Goal: Task Accomplishment & Management: Use online tool/utility

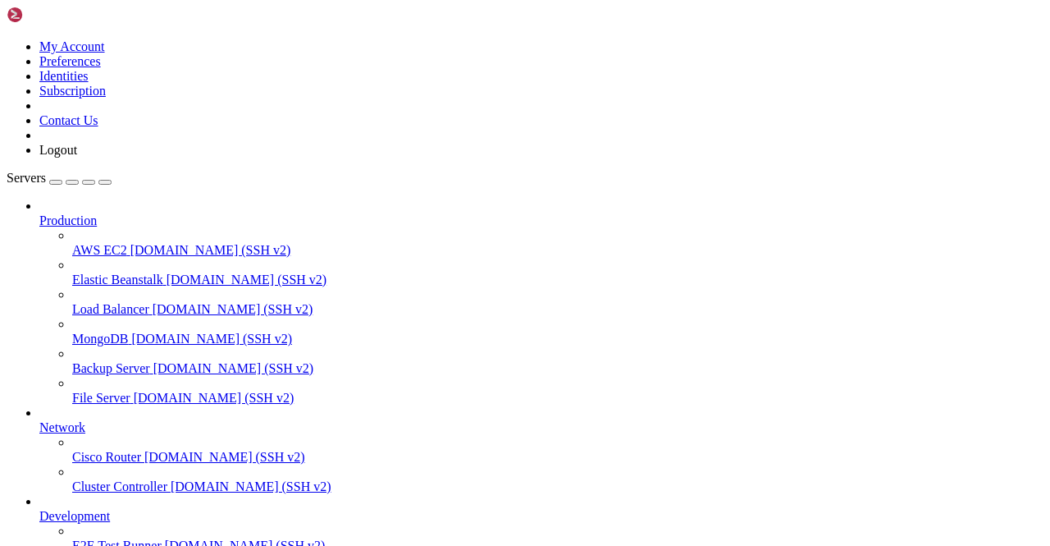
scroll to position [203, 0]
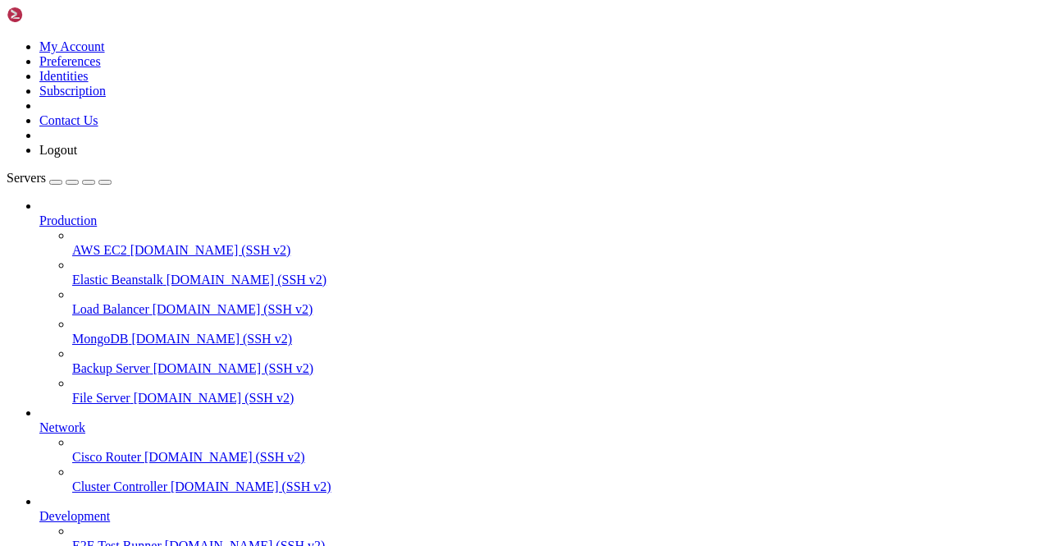
scroll to position [31018, 0]
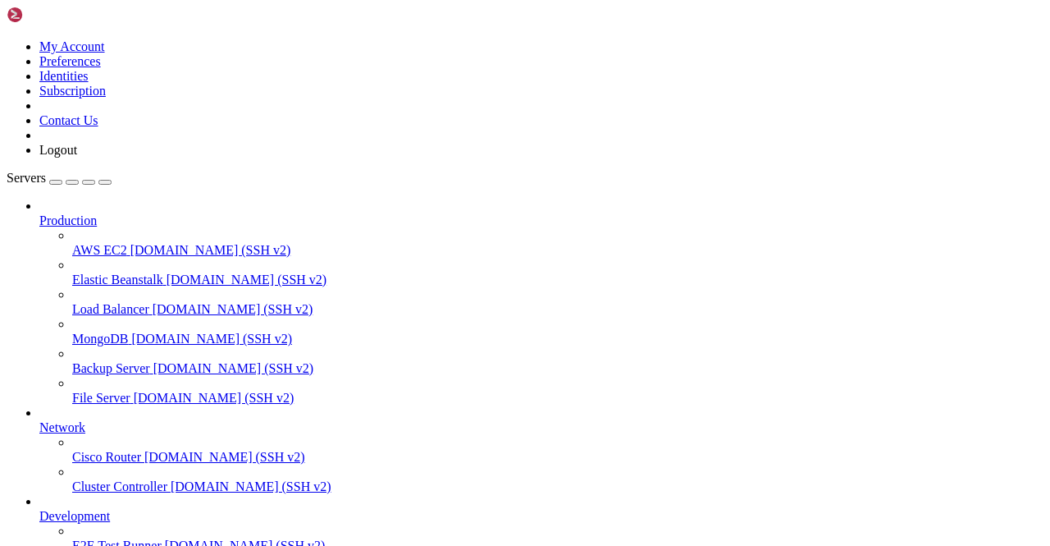
scroll to position [60371, 0]
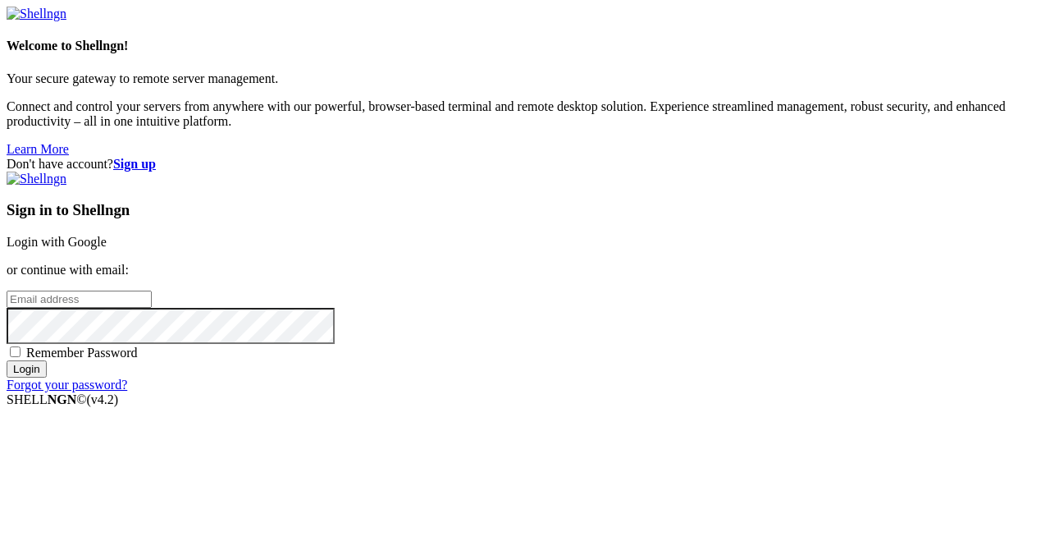
click at [690, 207] on div "Sign in to Shellngn Login with Google or continue with email: Remember Password…" at bounding box center [525, 281] width 1037 height 221
click at [685, 171] on div "Sign in to Shellngn Login with Google or continue with email: Remember Password…" at bounding box center [525, 281] width 1037 height 221
click at [107, 235] on link "Login with Google" at bounding box center [57, 242] width 100 height 14
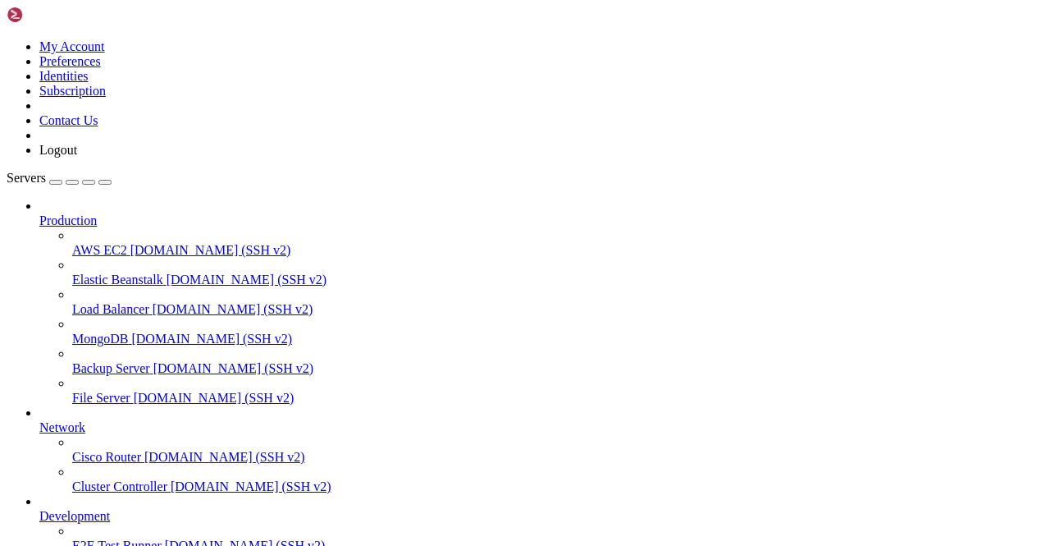
scroll to position [62250, 0]
drag, startPoint x: 609, startPoint y: 222, endPoint x: 607, endPoint y: 209, distance: 13.2
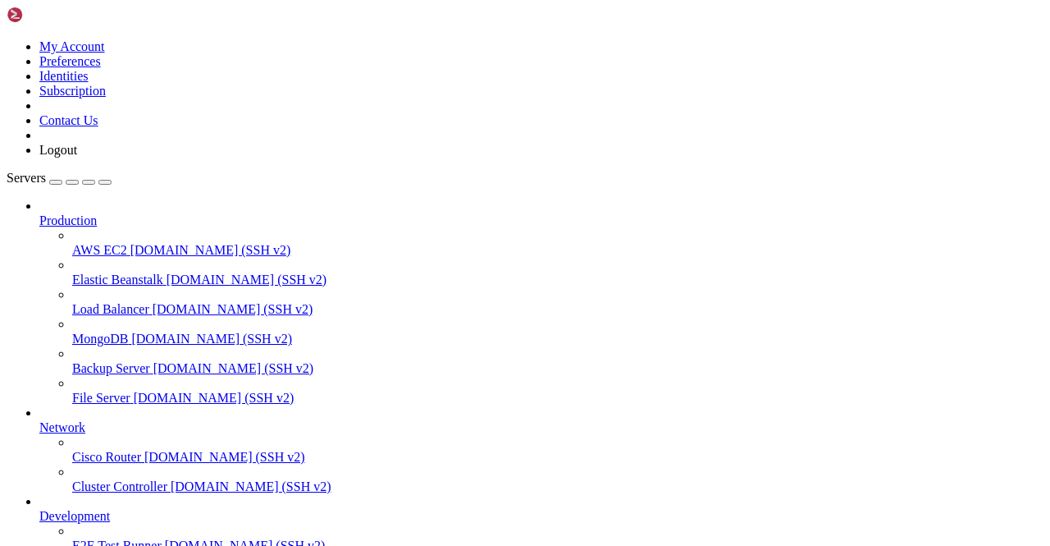
scroll to position [203, 0]
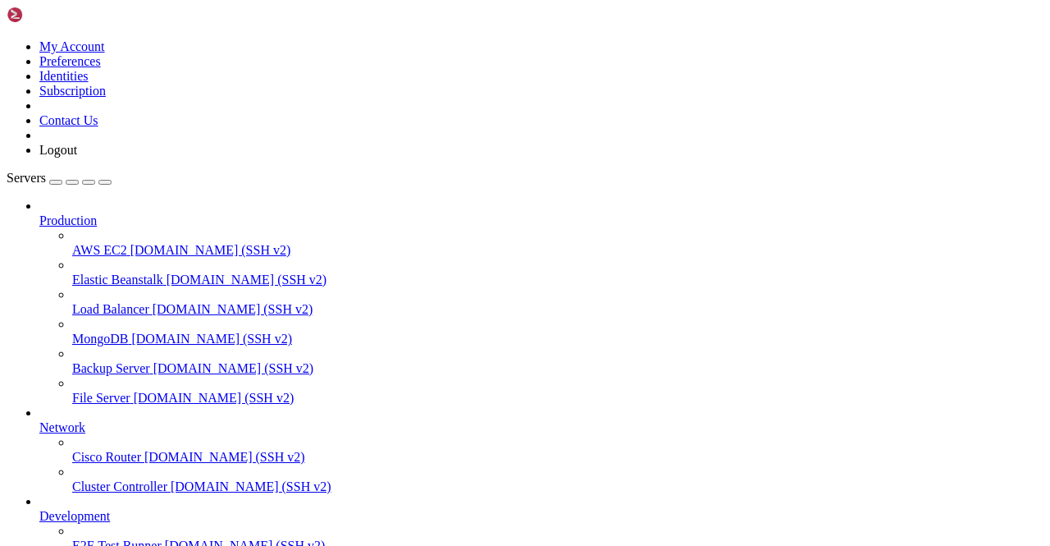
scroll to position [0, 0]
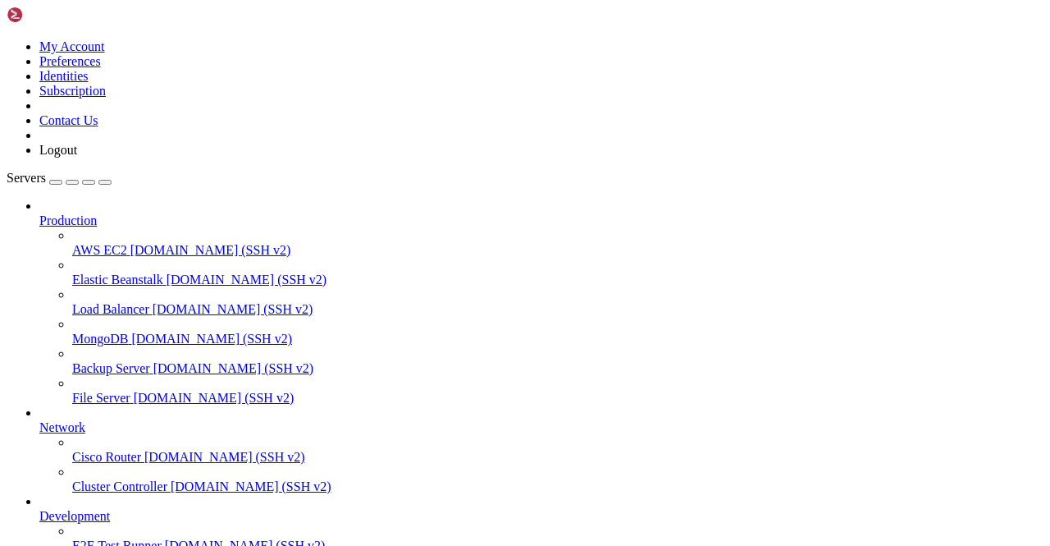
scroll to position [1567, 0]
